Goal: Task Accomplishment & Management: Manage account settings

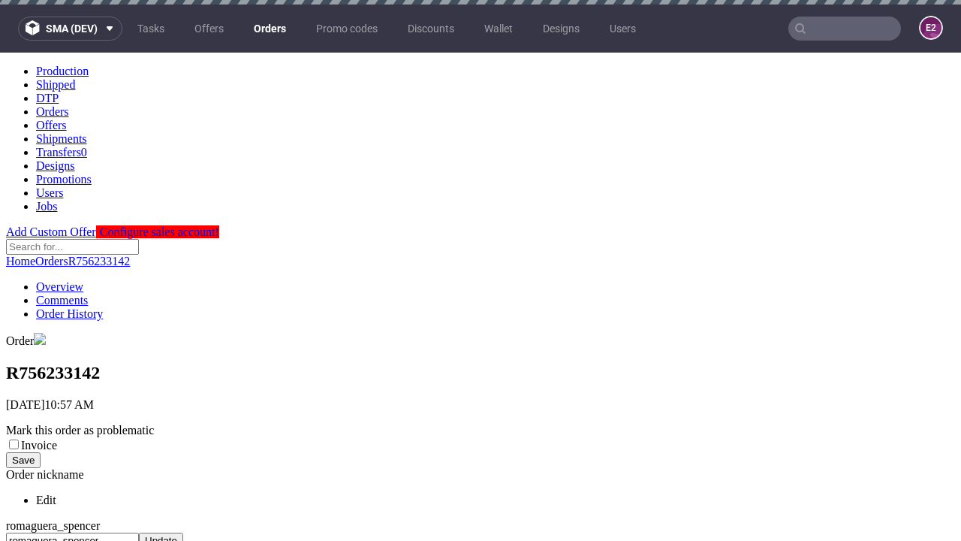
scroll to position [574, 0]
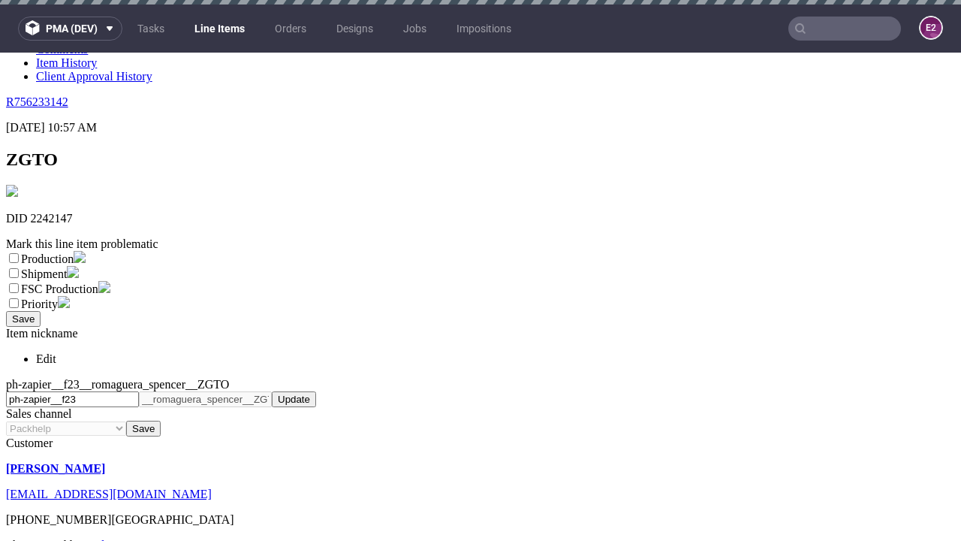
scroll to position [5, 0]
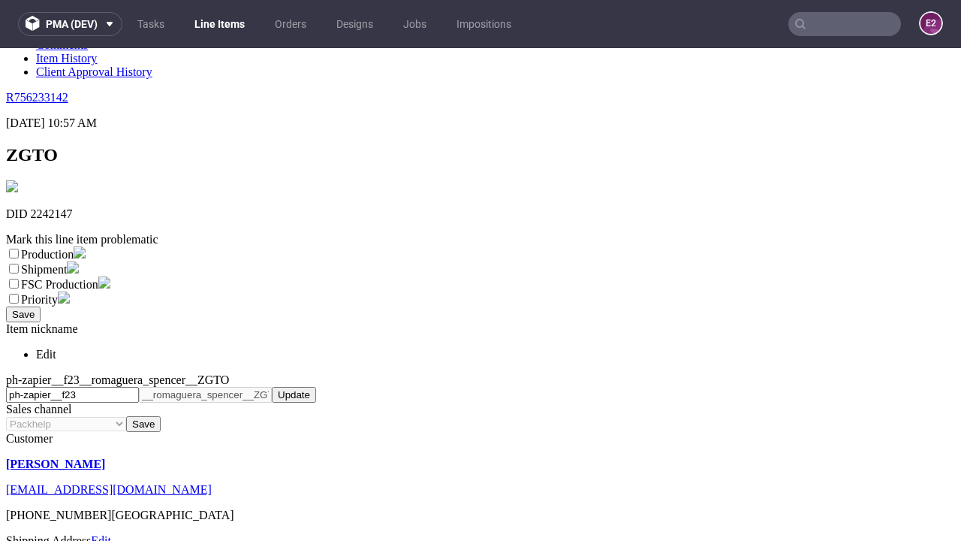
select select "dtp_ca_needed"
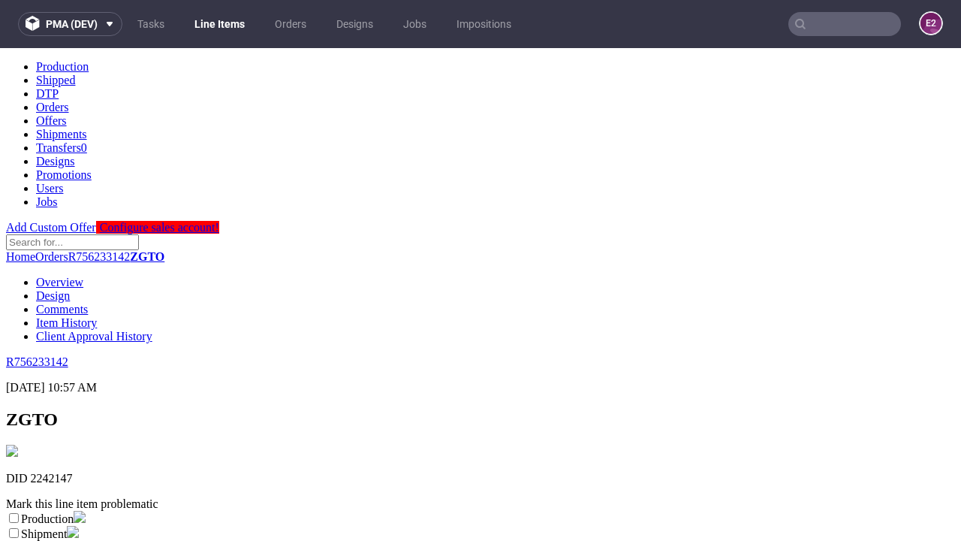
scroll to position [0, 0]
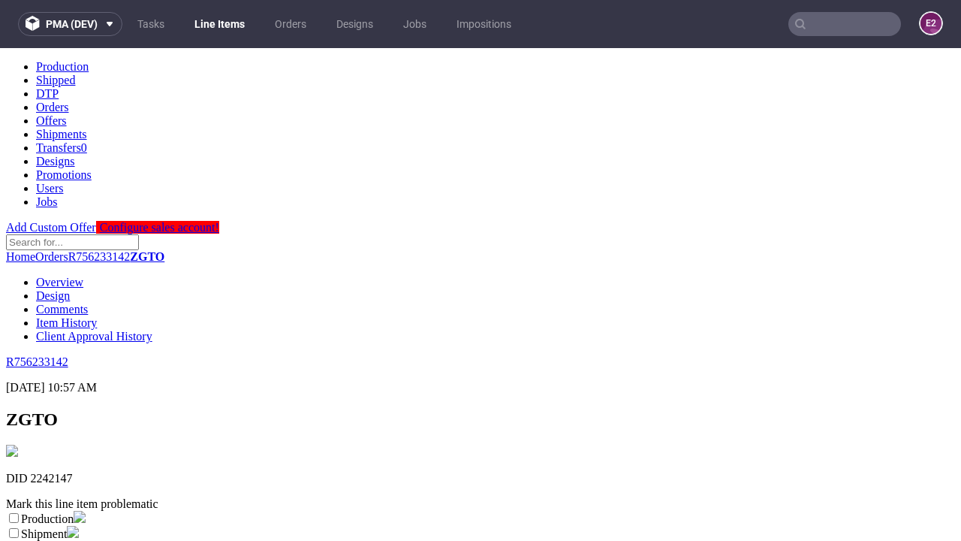
checkbox input "true"
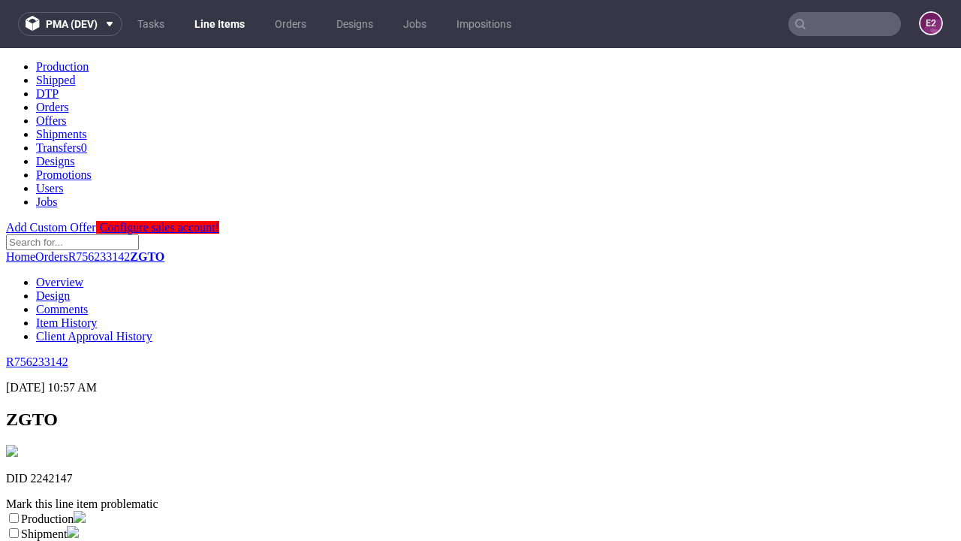
scroll to position [14, 0]
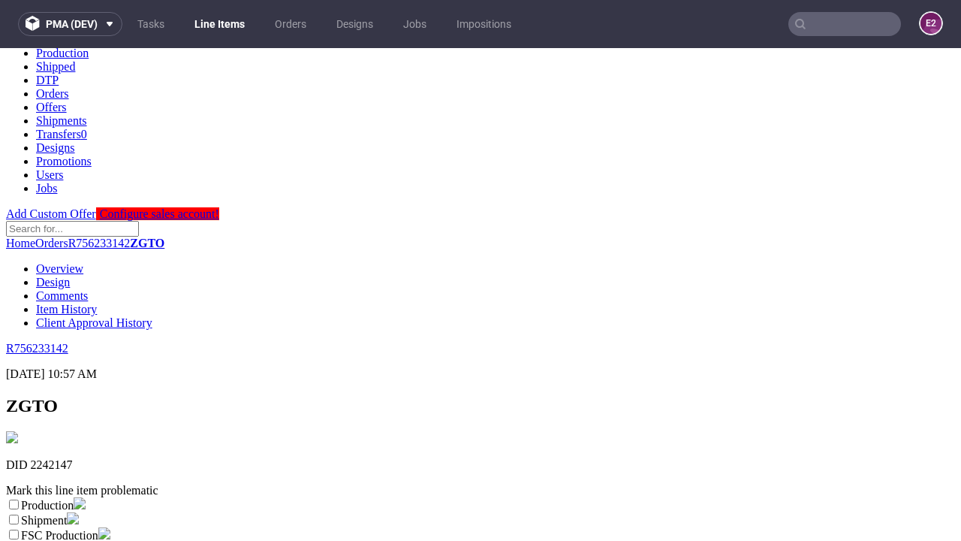
type textarea "test"
